Goal: Register for event/course

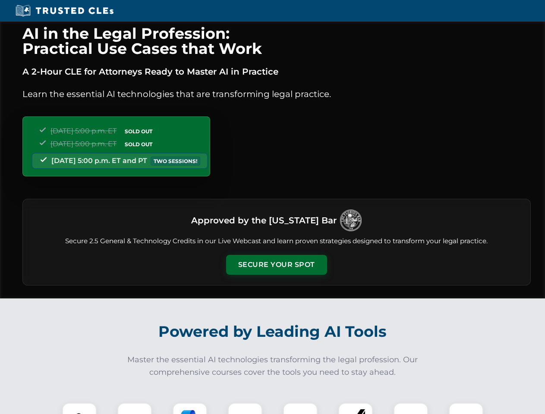
click at [276, 265] on button "Secure Your Spot" at bounding box center [276, 265] width 101 height 20
click at [79, 409] on img at bounding box center [79, 420] width 25 height 25
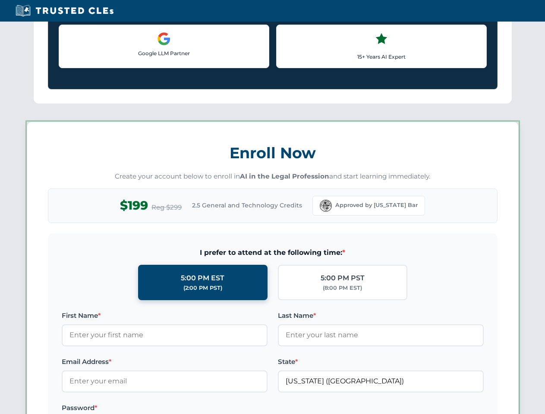
click at [190, 409] on label "Password *" at bounding box center [165, 408] width 206 height 10
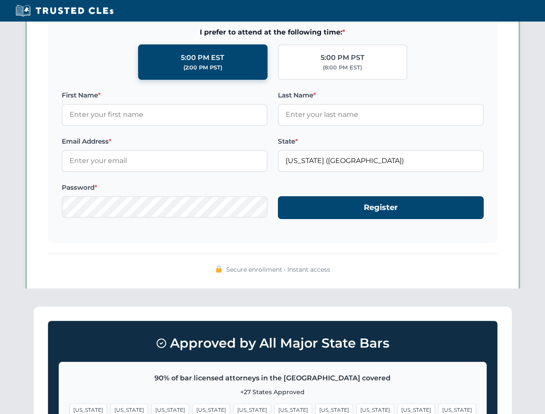
click at [397, 409] on span "[US_STATE]" at bounding box center [416, 410] width 38 height 13
